Goal: Transaction & Acquisition: Obtain resource

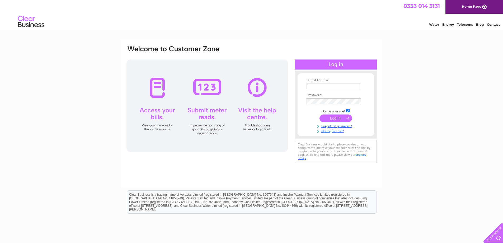
type input "sales@dsprinting.co.uk"
click at [337, 118] on input "submit" at bounding box center [336, 117] width 32 height 7
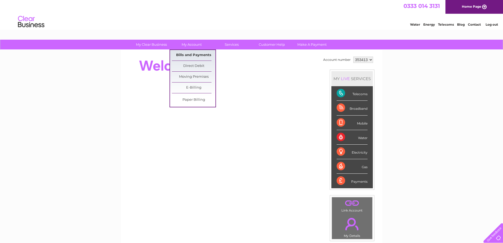
click at [193, 57] on link "Bills and Payments" at bounding box center [194, 55] width 44 height 11
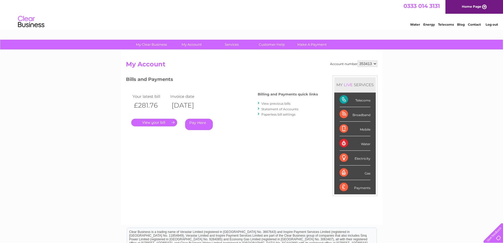
click at [277, 105] on link "View previous bills" at bounding box center [275, 103] width 29 height 4
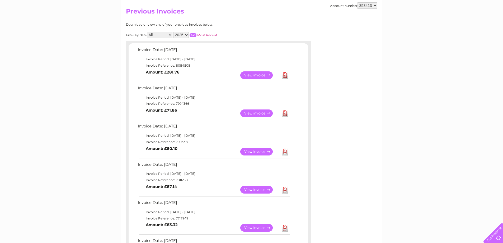
scroll to position [79, 0]
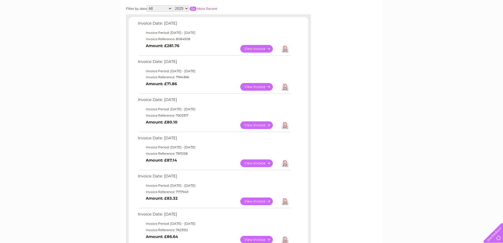
click at [285, 163] on link "Download" at bounding box center [285, 163] width 7 height 8
click at [284, 124] on link "Download" at bounding box center [285, 125] width 7 height 8
click at [284, 86] on link "Download" at bounding box center [285, 87] width 7 height 8
